Goal: Information Seeking & Learning: Learn about a topic

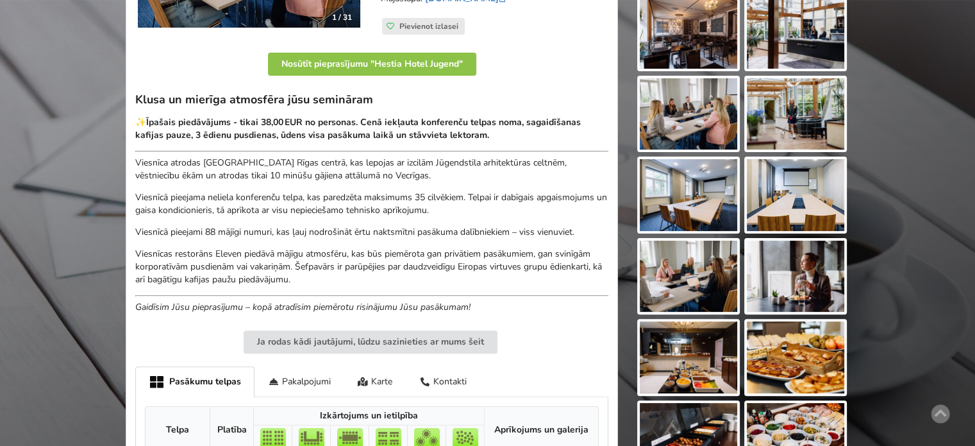
scroll to position [257, 0]
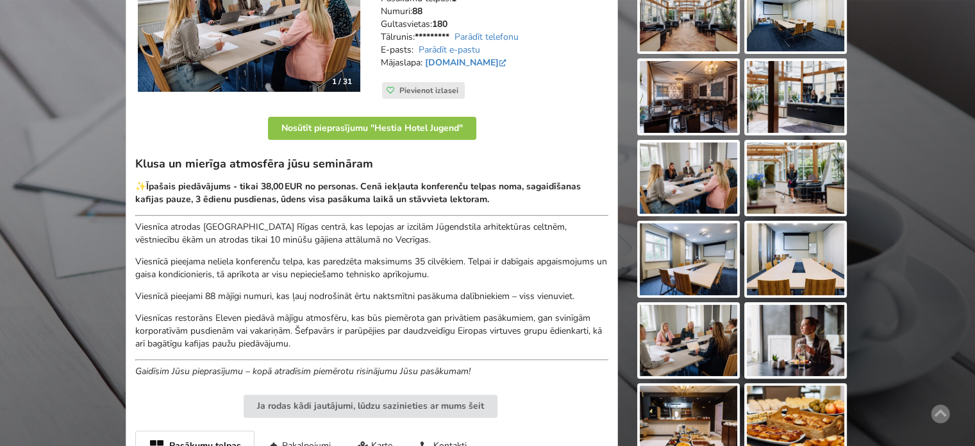
click at [793, 186] on img at bounding box center [795, 178] width 97 height 72
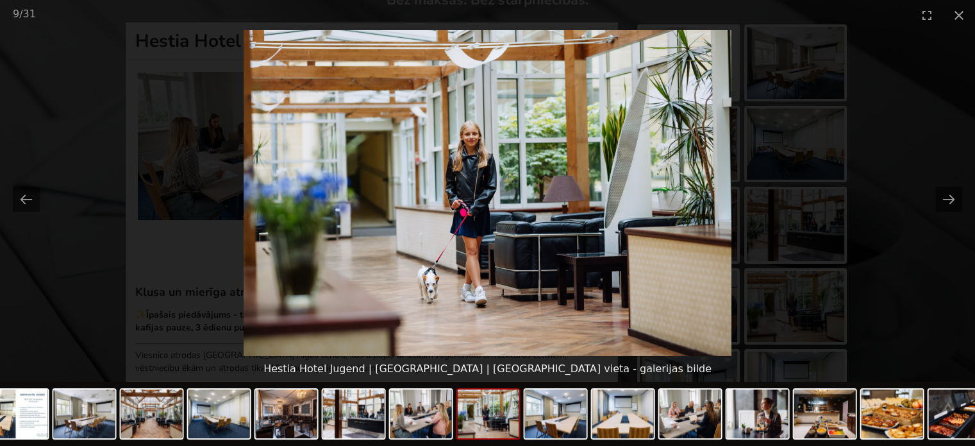
scroll to position [64, 0]
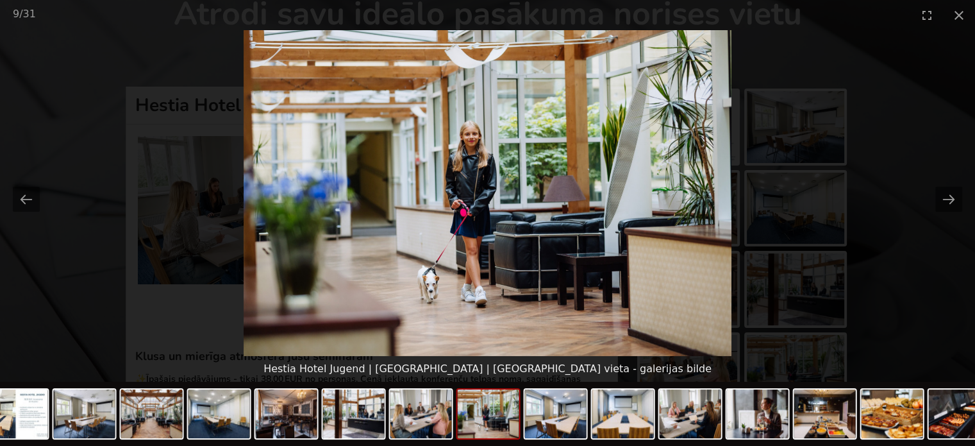
click at [430, 284] on img at bounding box center [488, 193] width 489 height 326
click at [959, 13] on button "Close gallery" at bounding box center [959, 15] width 32 height 30
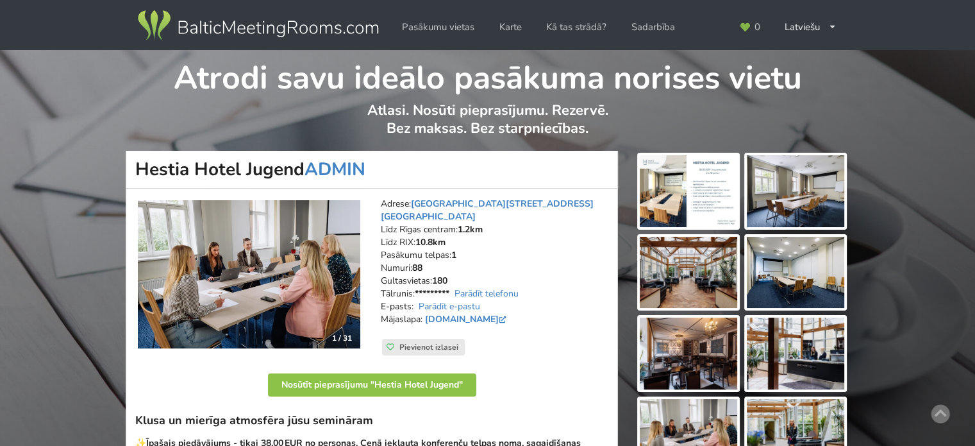
click at [239, 280] on img at bounding box center [249, 274] width 223 height 149
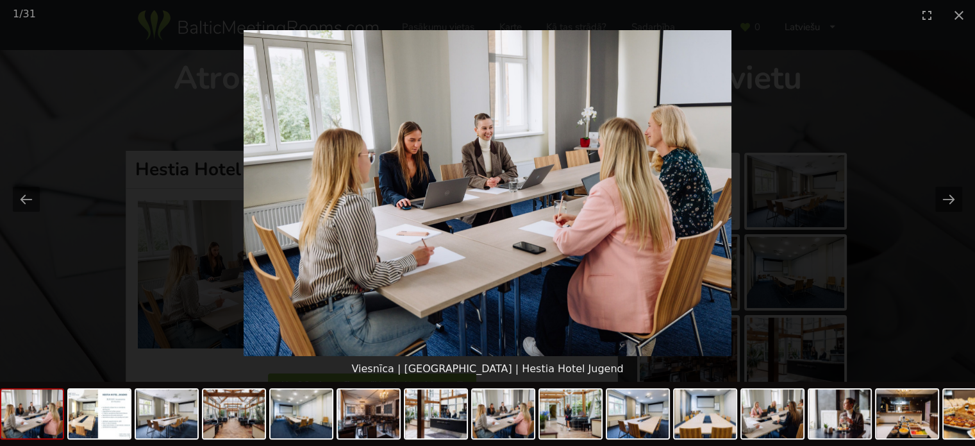
click at [964, 330] on picture at bounding box center [487, 193] width 975 height 326
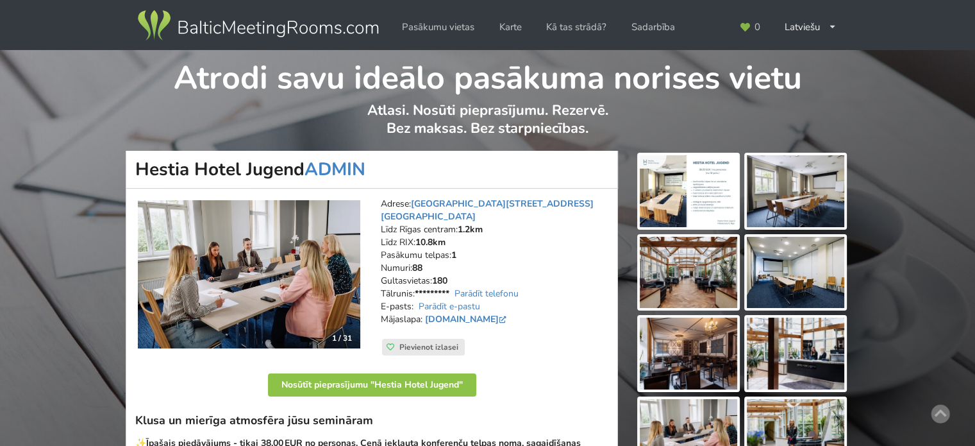
scroll to position [128, 0]
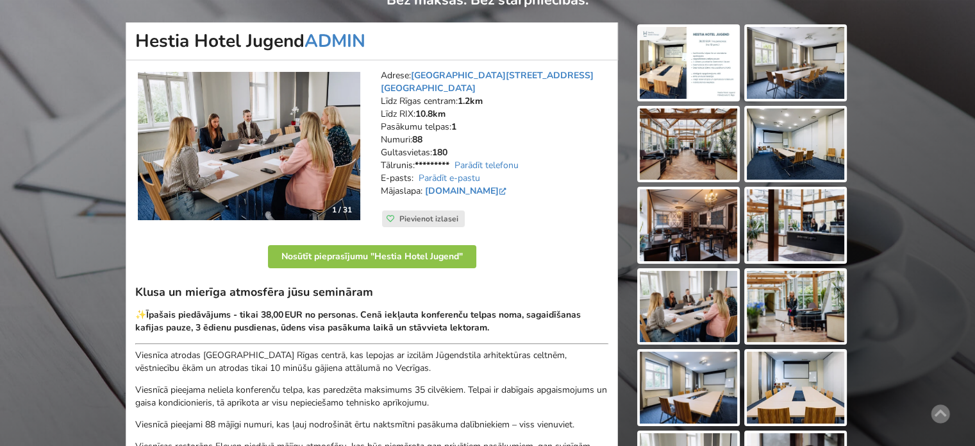
click at [680, 299] on img at bounding box center [688, 307] width 97 height 72
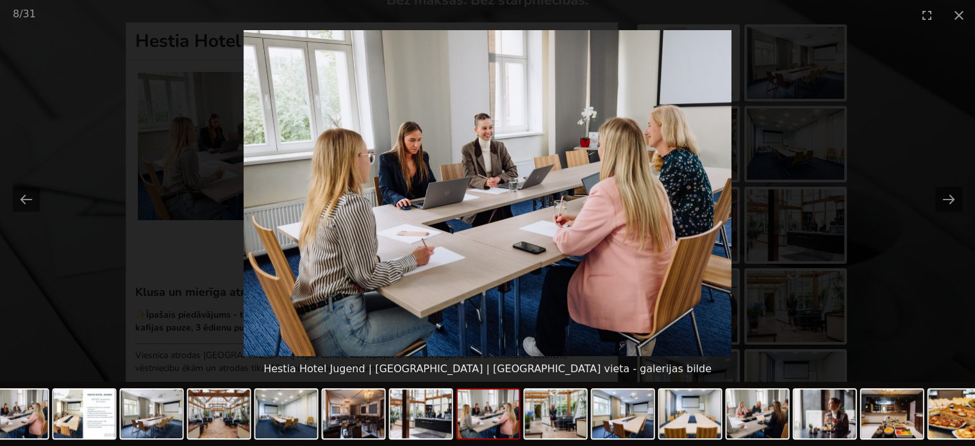
click at [892, 273] on picture at bounding box center [487, 193] width 975 height 326
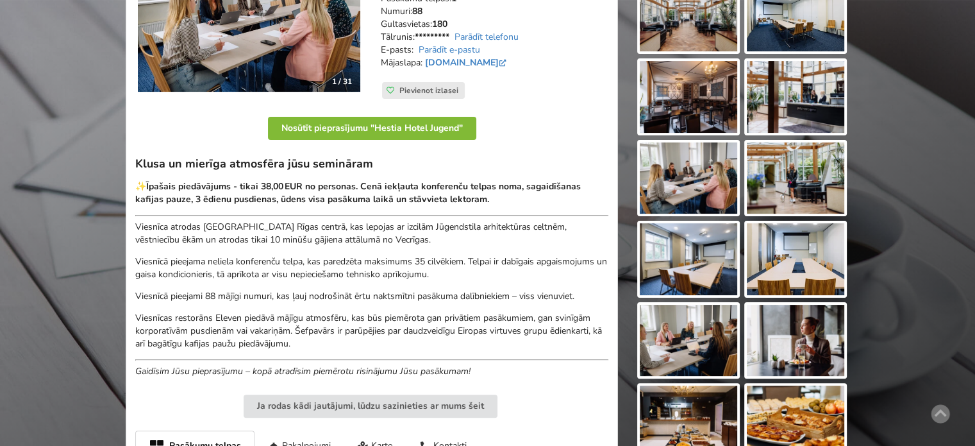
scroll to position [321, 0]
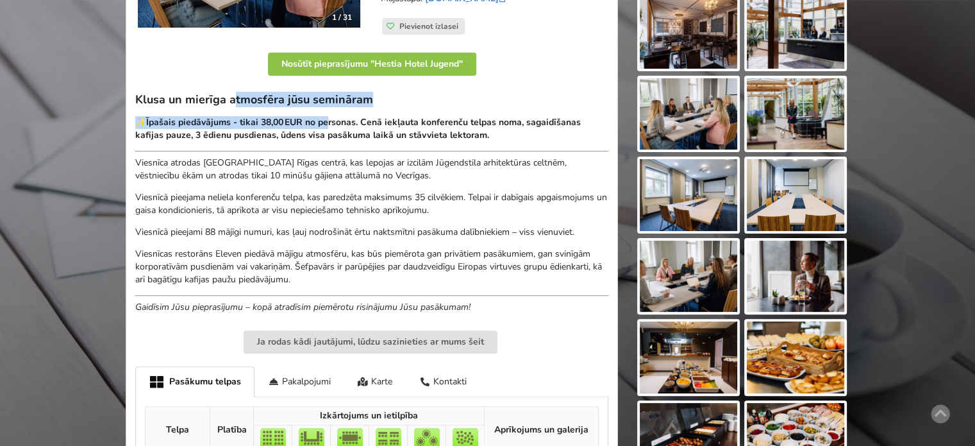
drag, startPoint x: 251, startPoint y: 95, endPoint x: 395, endPoint y: 117, distance: 145.4
click at [390, 116] on div "Klusa un mierīga atmosfēra jūsu semināram ✨ Īpašais piedāvājums - tikai 38,00 E…" at bounding box center [371, 202] width 473 height 221
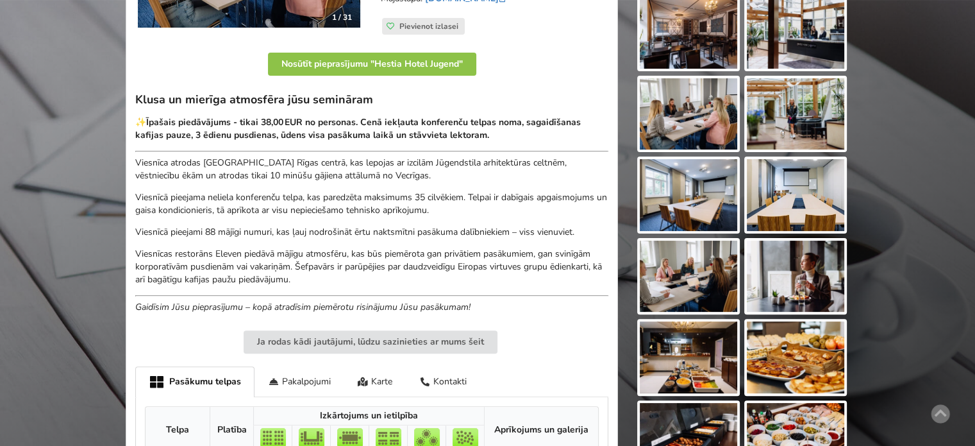
click at [395, 117] on strong "Īpašais piedāvājums - tikai 38,00 EUR no personas. Cenā iekļauta konferenču tel…" at bounding box center [358, 128] width 446 height 25
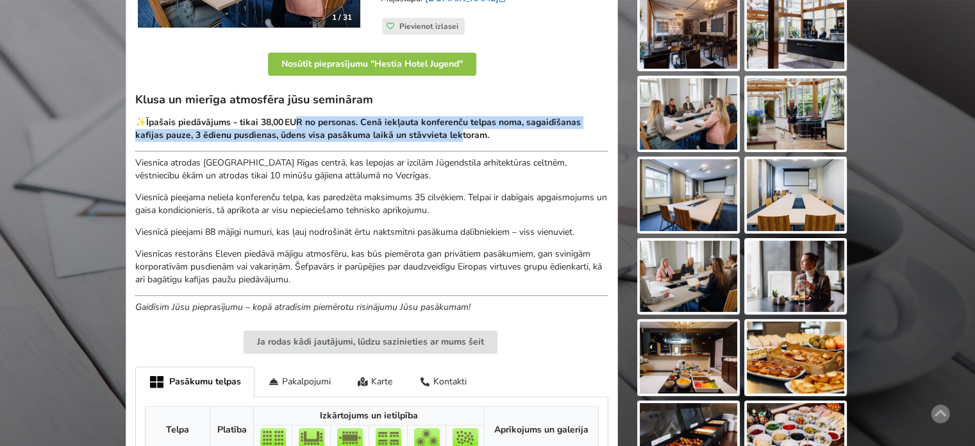
click at [271, 122] on strong "Īpašais piedāvājums - tikai 38,00 EUR no personas. Cenā iekļauta konferenču tel…" at bounding box center [358, 128] width 446 height 25
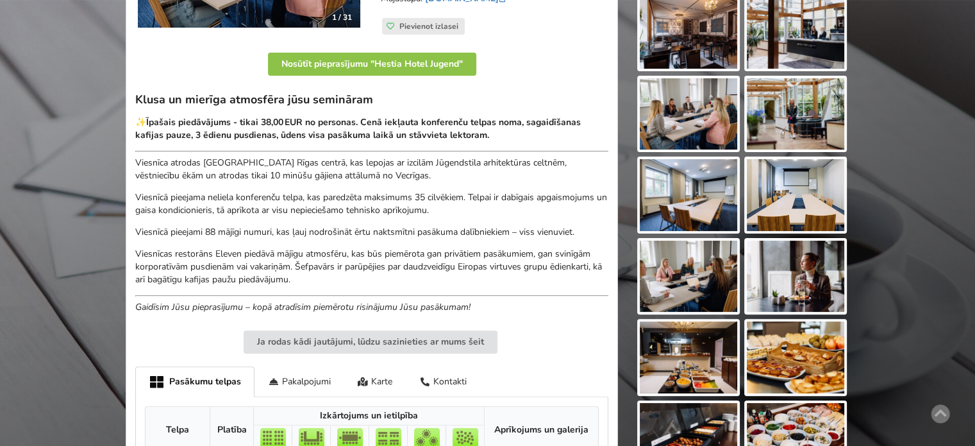
click at [253, 121] on strong "Īpašais piedāvājums - tikai 38,00 EUR no personas. Cenā iekļauta konferenču tel…" at bounding box center [358, 128] width 446 height 25
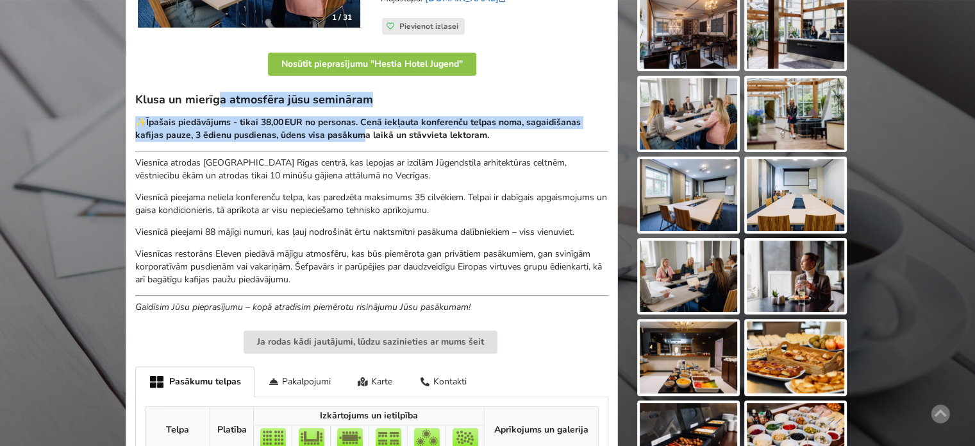
drag, startPoint x: 219, startPoint y: 90, endPoint x: 444, endPoint y: 149, distance: 231.9
click at [436, 146] on div "Klusa un mierīga atmosfēra jūsu semināram ✨ Īpašais piedāvājums - tikai 38,00 E…" at bounding box center [371, 202] width 473 height 221
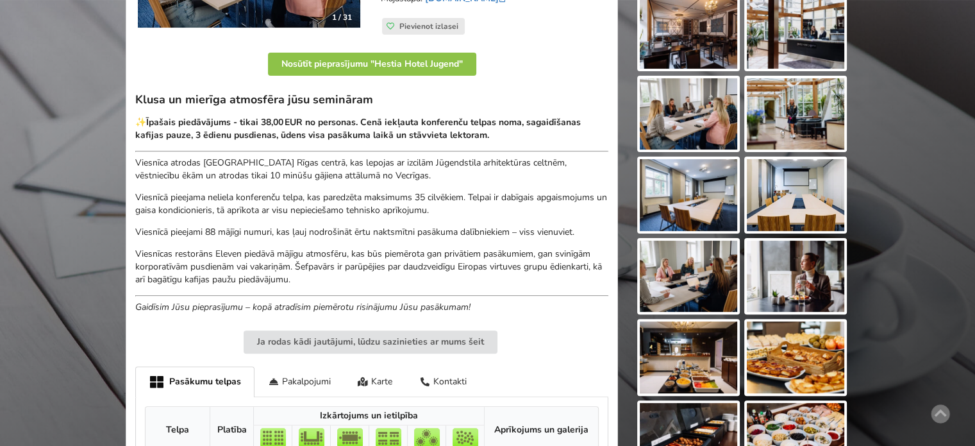
click at [445, 149] on div "Klusa un mierīga atmosfēra jūsu semināram ✨ Īpašais piedāvājums - tikai 38,00 E…" at bounding box center [371, 202] width 473 height 221
click at [262, 117] on strong "Īpašais piedāvājums - tikai 38,00 EUR no personas. Cenā iekļauta konferenču tel…" at bounding box center [358, 128] width 446 height 25
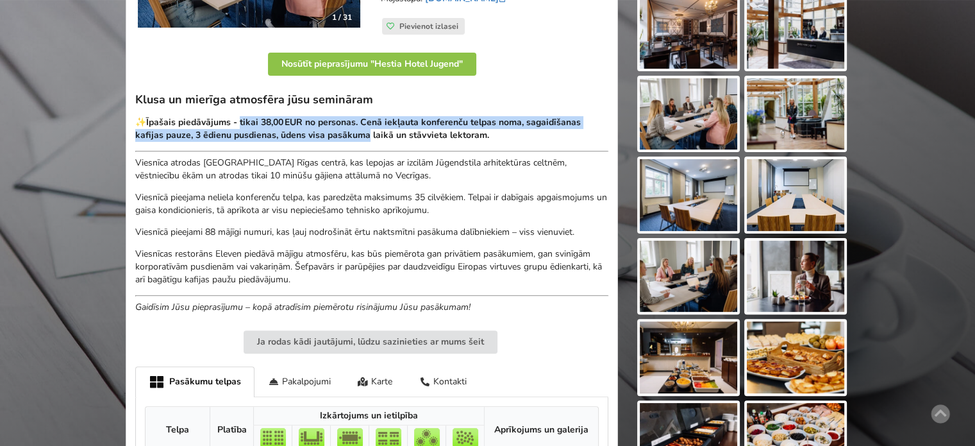
drag, startPoint x: 243, startPoint y: 115, endPoint x: 469, endPoint y: 135, distance: 226.6
click at [459, 133] on strong "Īpašais piedāvājums - tikai 38,00 EUR no personas. Cenā iekļauta konferenču tel…" at bounding box center [358, 128] width 446 height 25
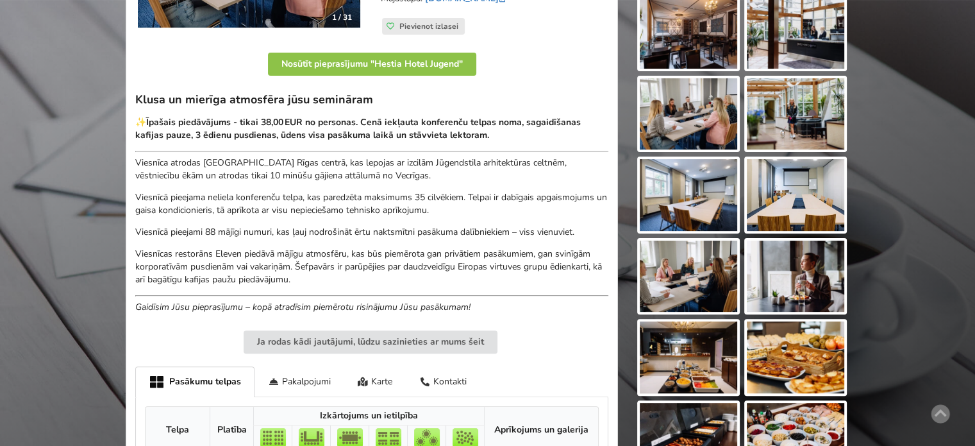
click at [485, 135] on p "✨ Īpašais piedāvājums - tikai 38,00 EUR no personas. Cenā iekļauta konferenču t…" at bounding box center [371, 129] width 473 height 26
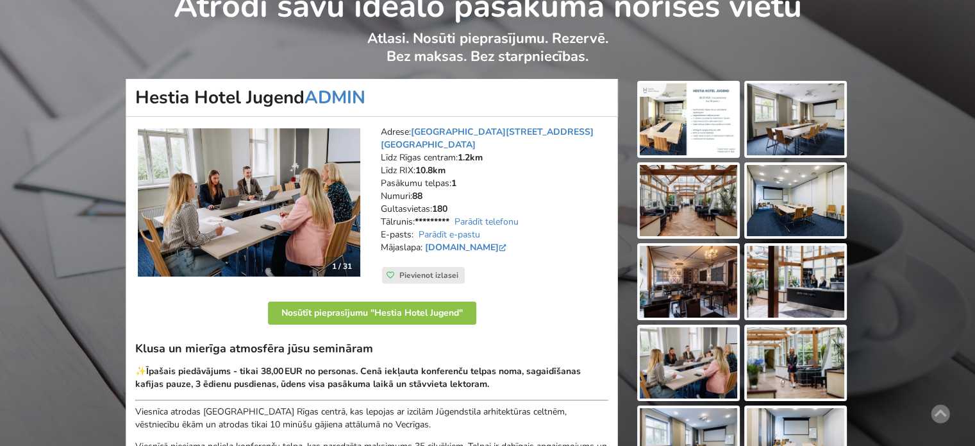
scroll to position [0, 0]
